Goal: Task Accomplishment & Management: Use online tool/utility

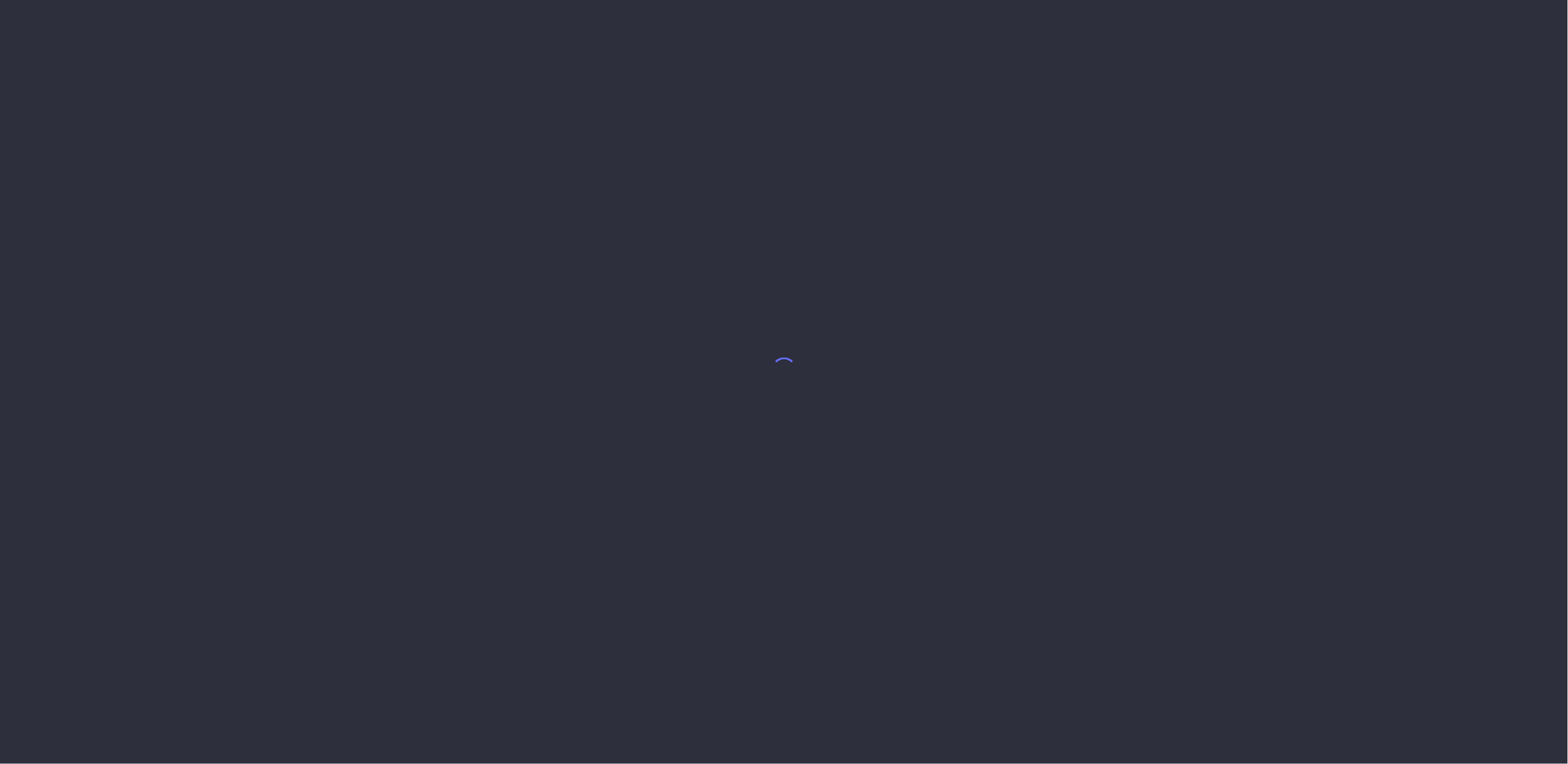
select select "7"
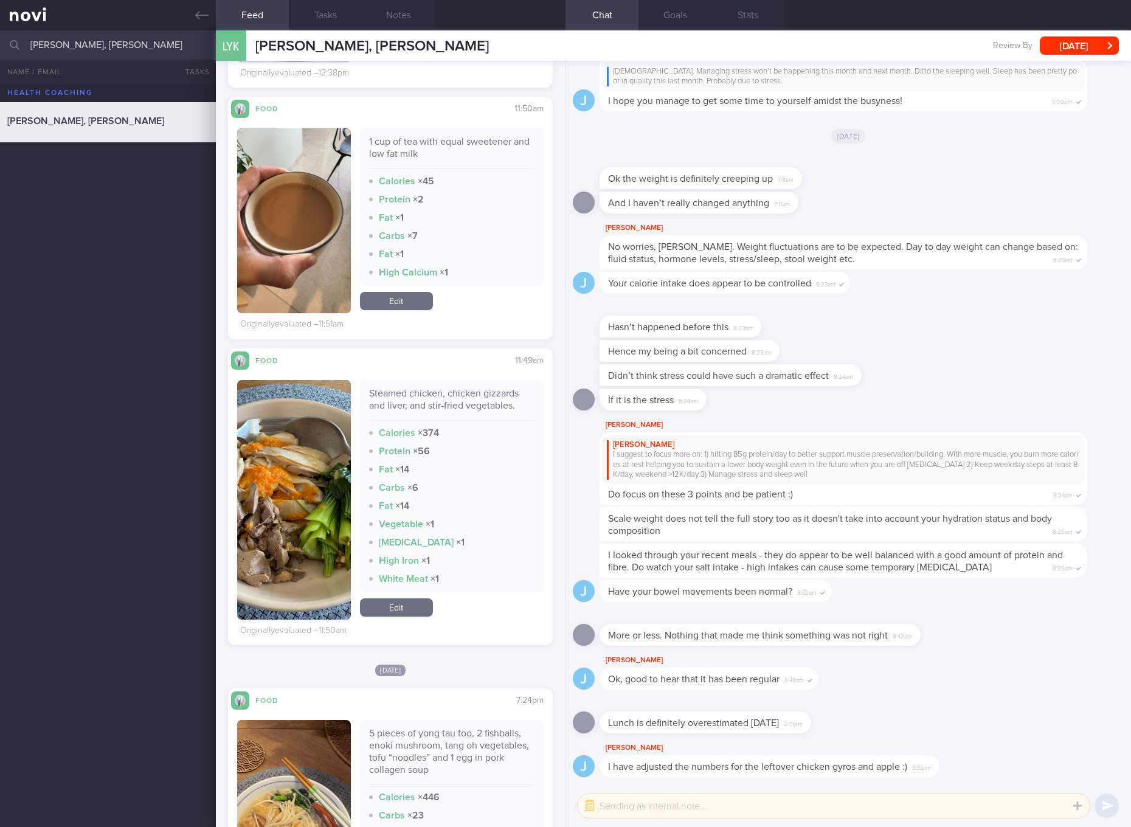
scroll to position [1140, 0]
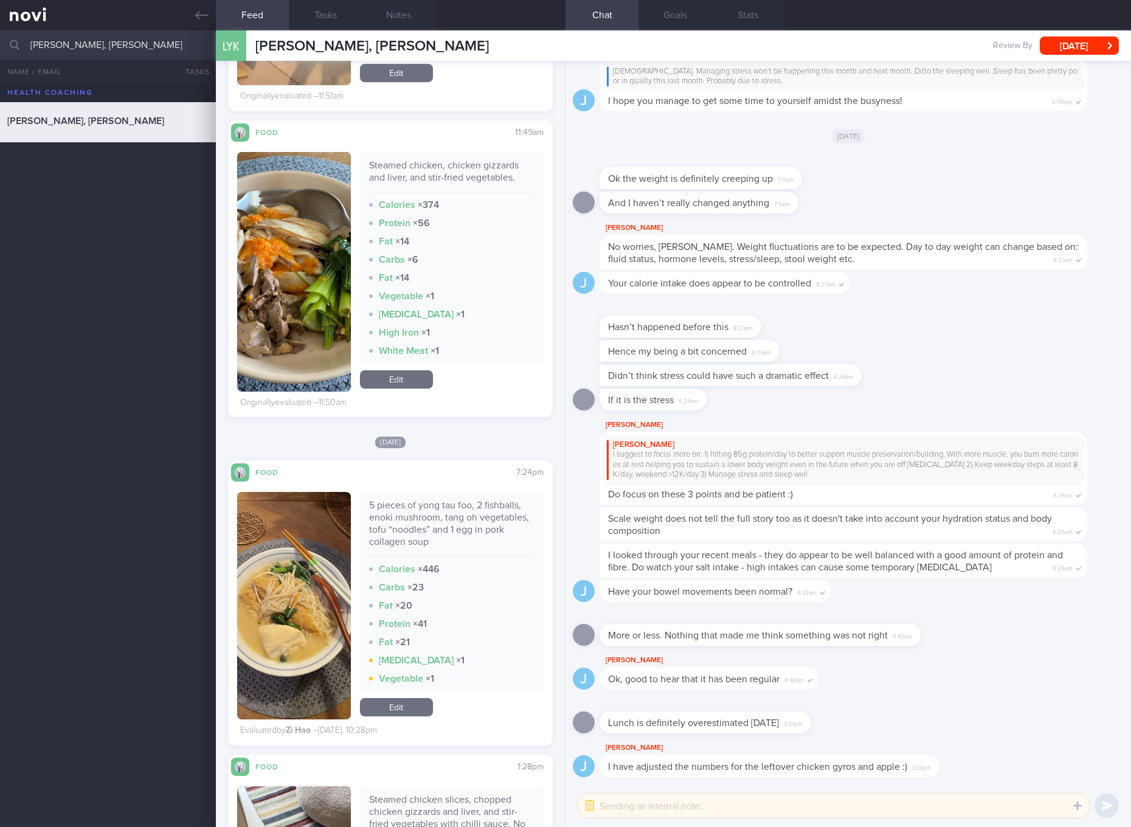
click at [453, 174] on div "Steamed chicken, chicken gizzards and liver, and stir-fried vegetables." at bounding box center [451, 175] width 165 height 33
copy div "Steamed chicken, chicken gizzards and liver, and stir-fried vegetables."
click at [311, 286] on button "button" at bounding box center [294, 271] width 114 height 239
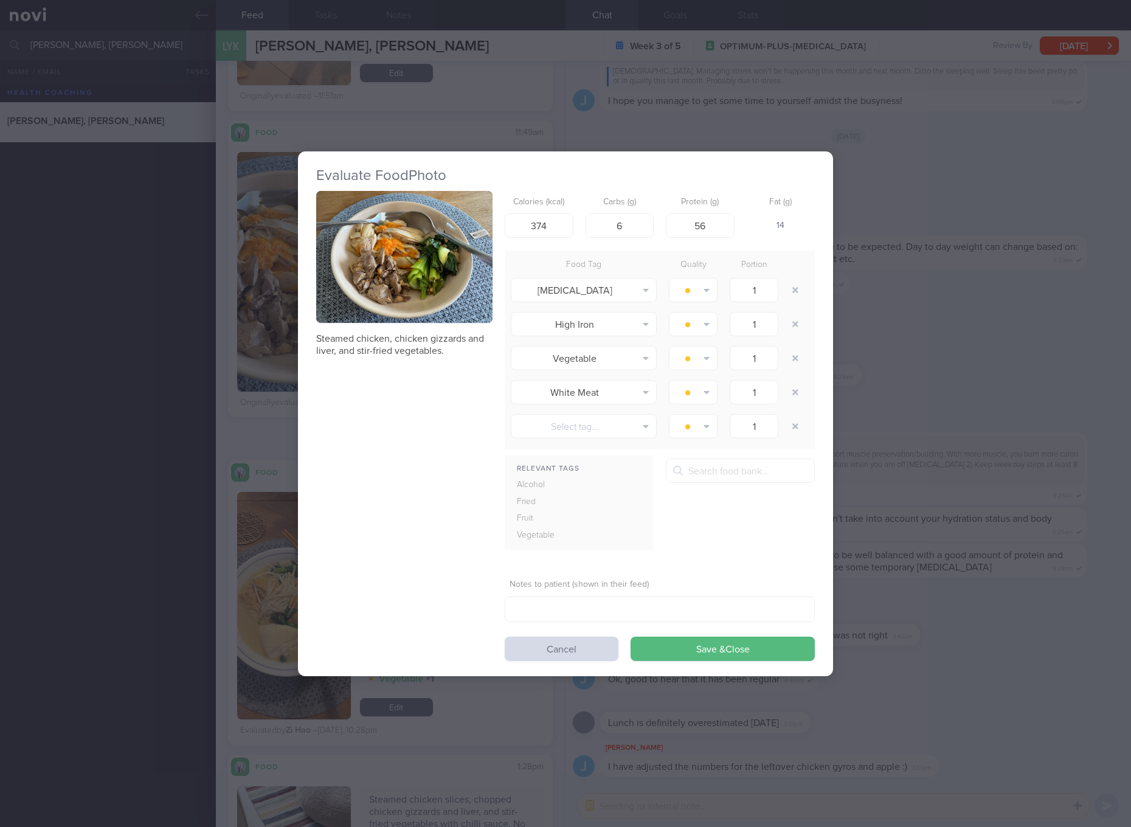
click at [436, 277] on button "button" at bounding box center [404, 257] width 176 height 133
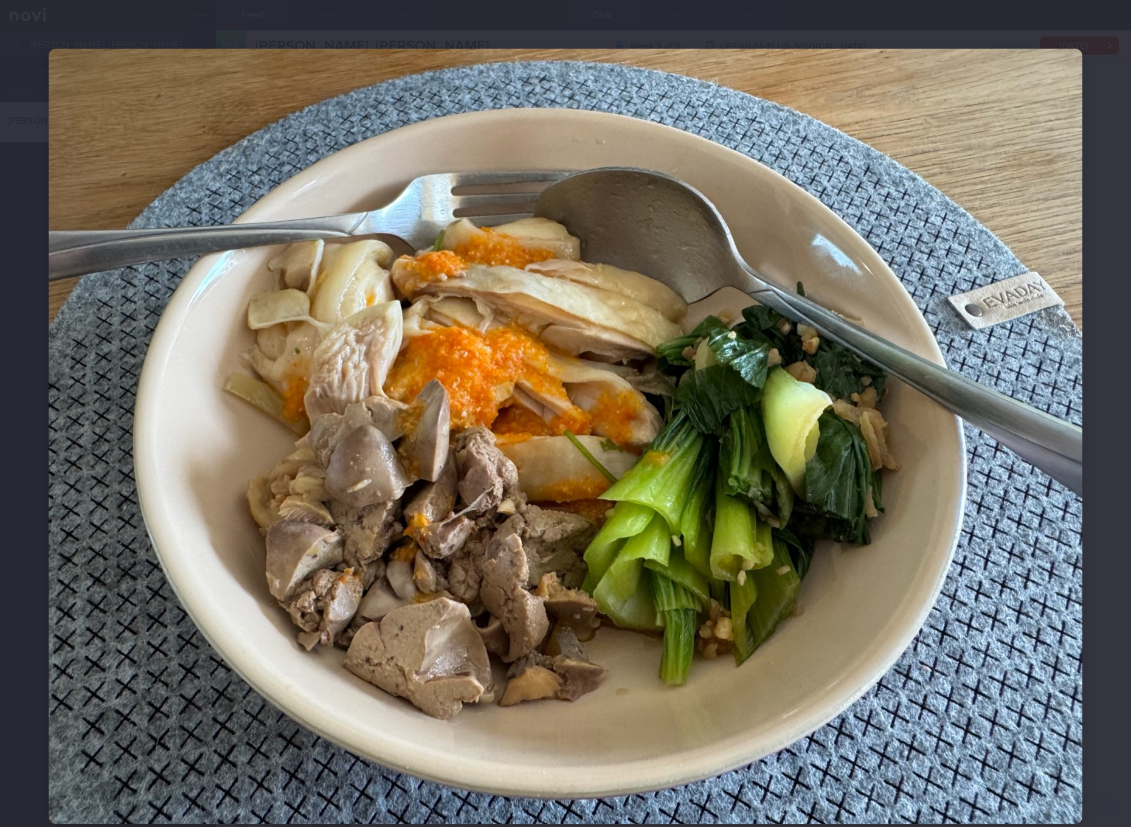
click at [695, 459] on img at bounding box center [565, 436] width 1033 height 775
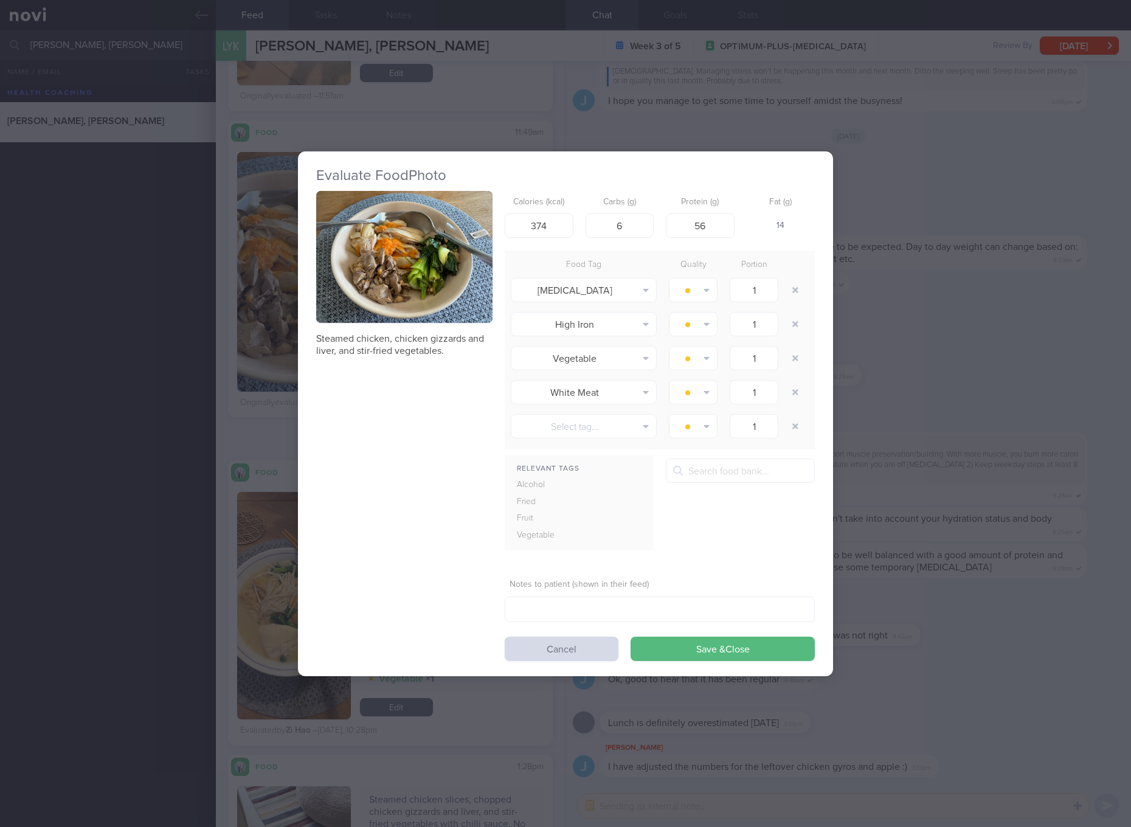
click at [1016, 458] on div "Evaluate Food Photo Steamed chicken, chicken gizzards and liver, and stir-fried…" at bounding box center [565, 413] width 1131 height 827
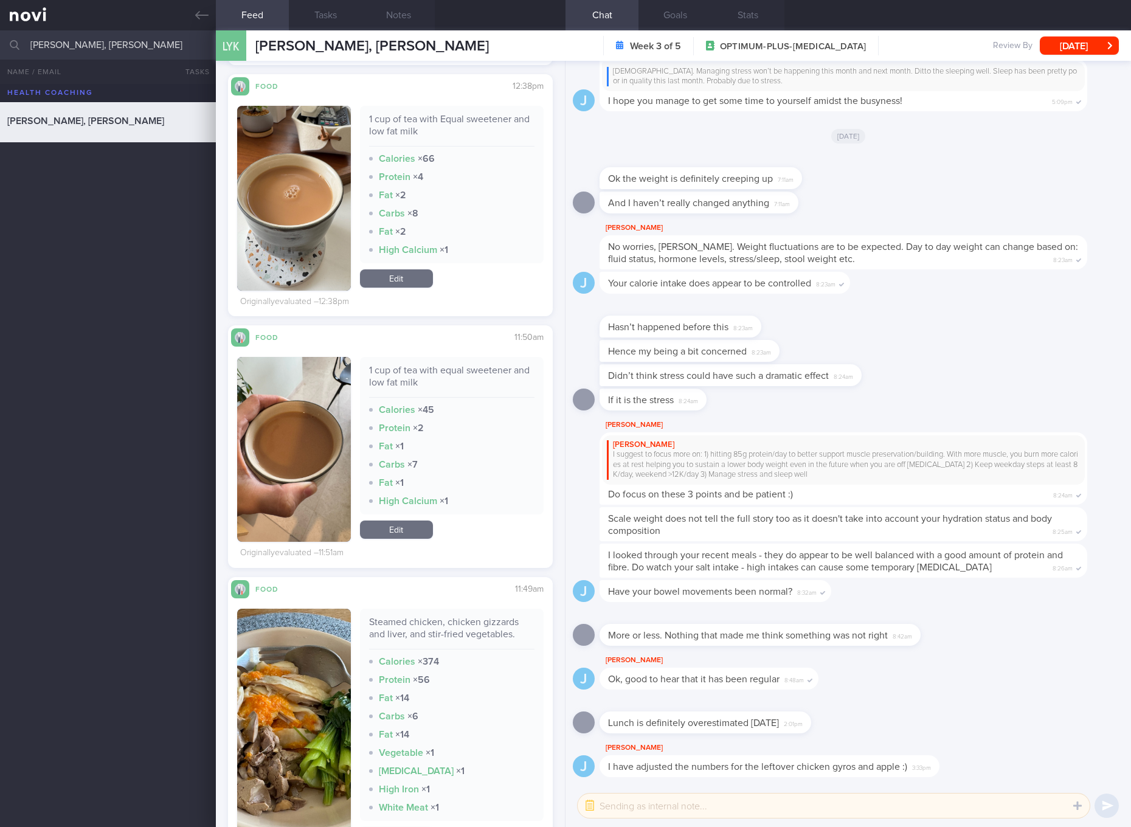
scroll to position [912, 0]
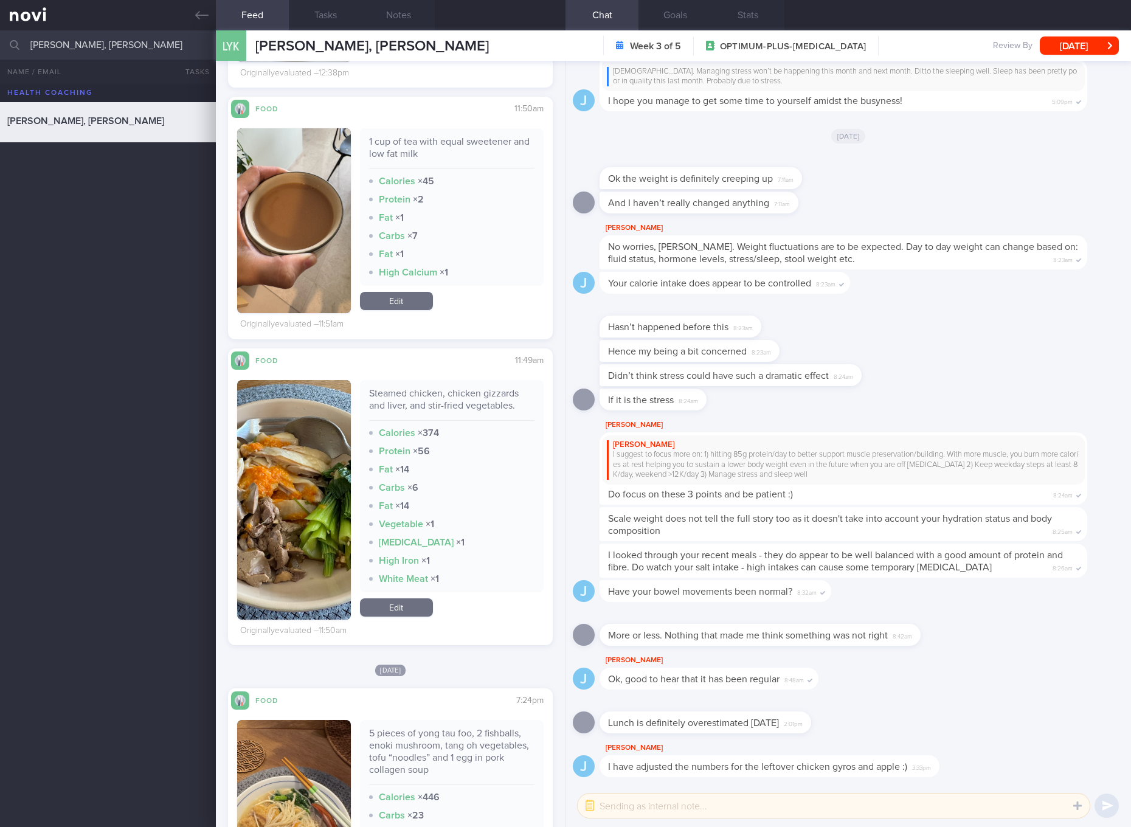
click at [411, 599] on link "Edit" at bounding box center [396, 607] width 73 height 18
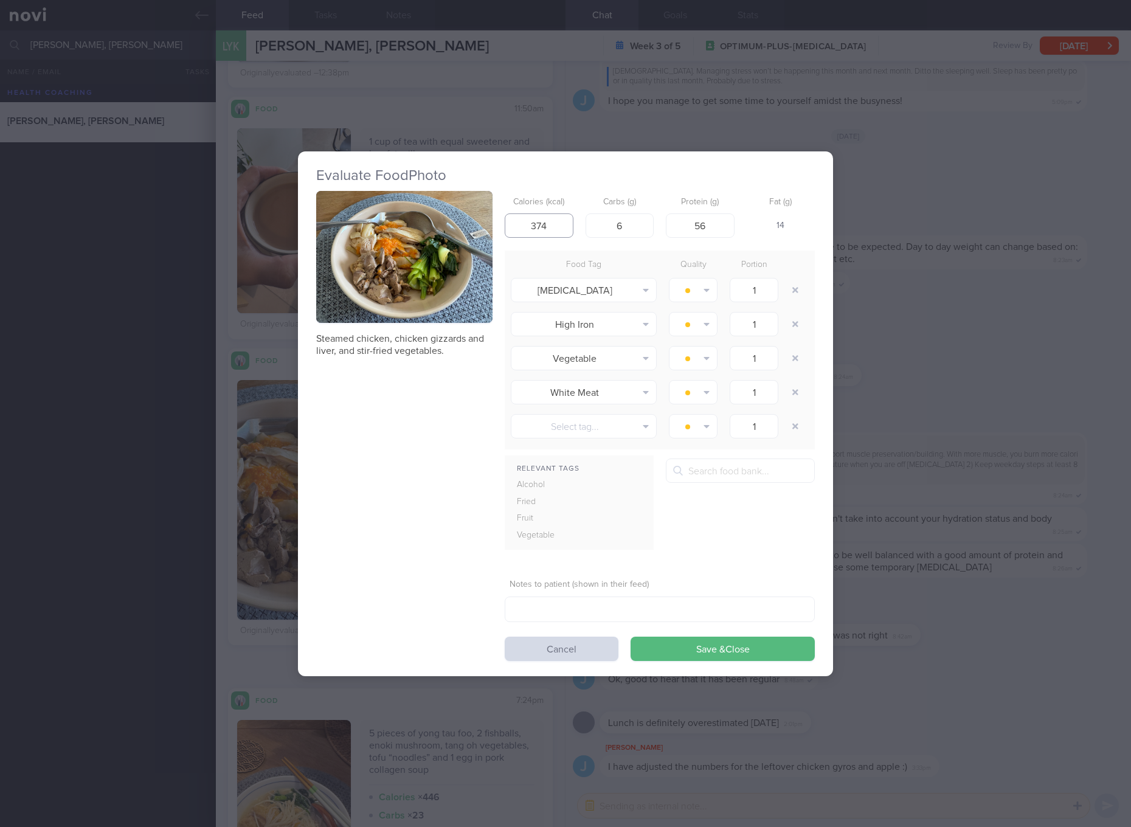
click at [542, 219] on input "374" at bounding box center [538, 225] width 69 height 24
type input "273"
type input "7"
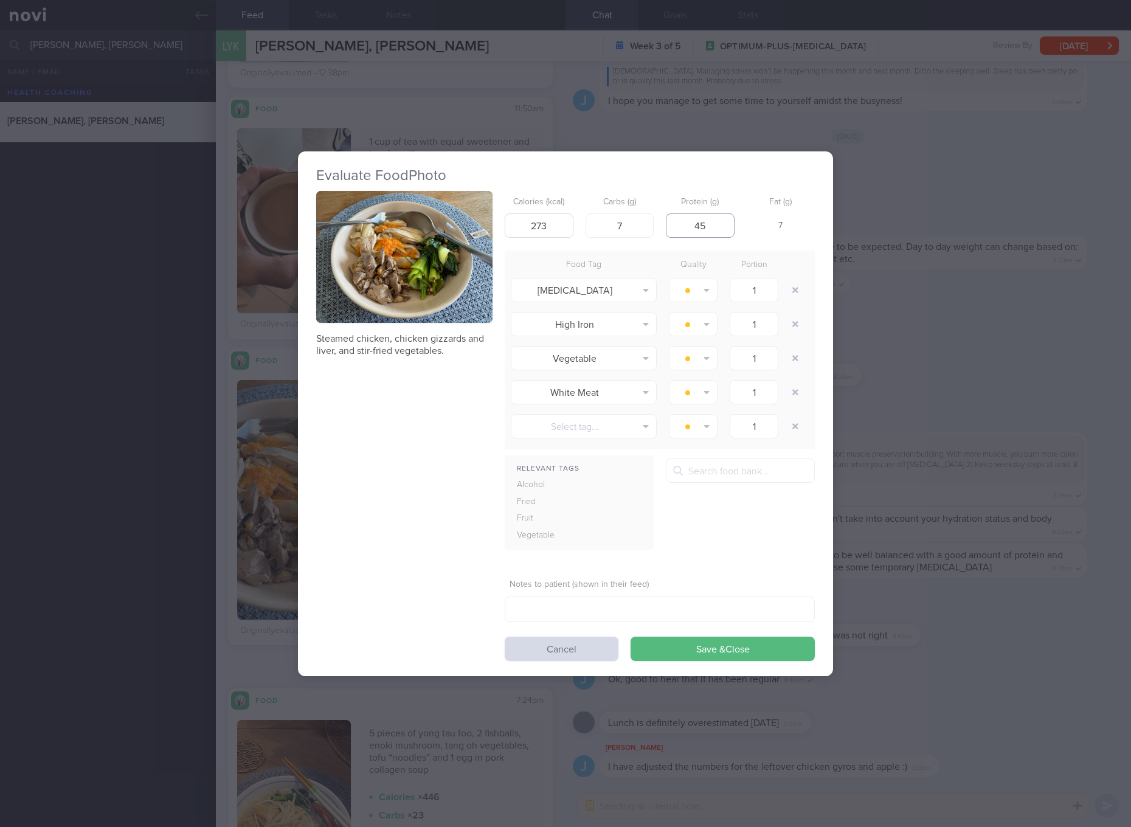
type input "45"
click at [630, 636] on button "Save & Close" at bounding box center [722, 648] width 184 height 24
